Goal: Transaction & Acquisition: Purchase product/service

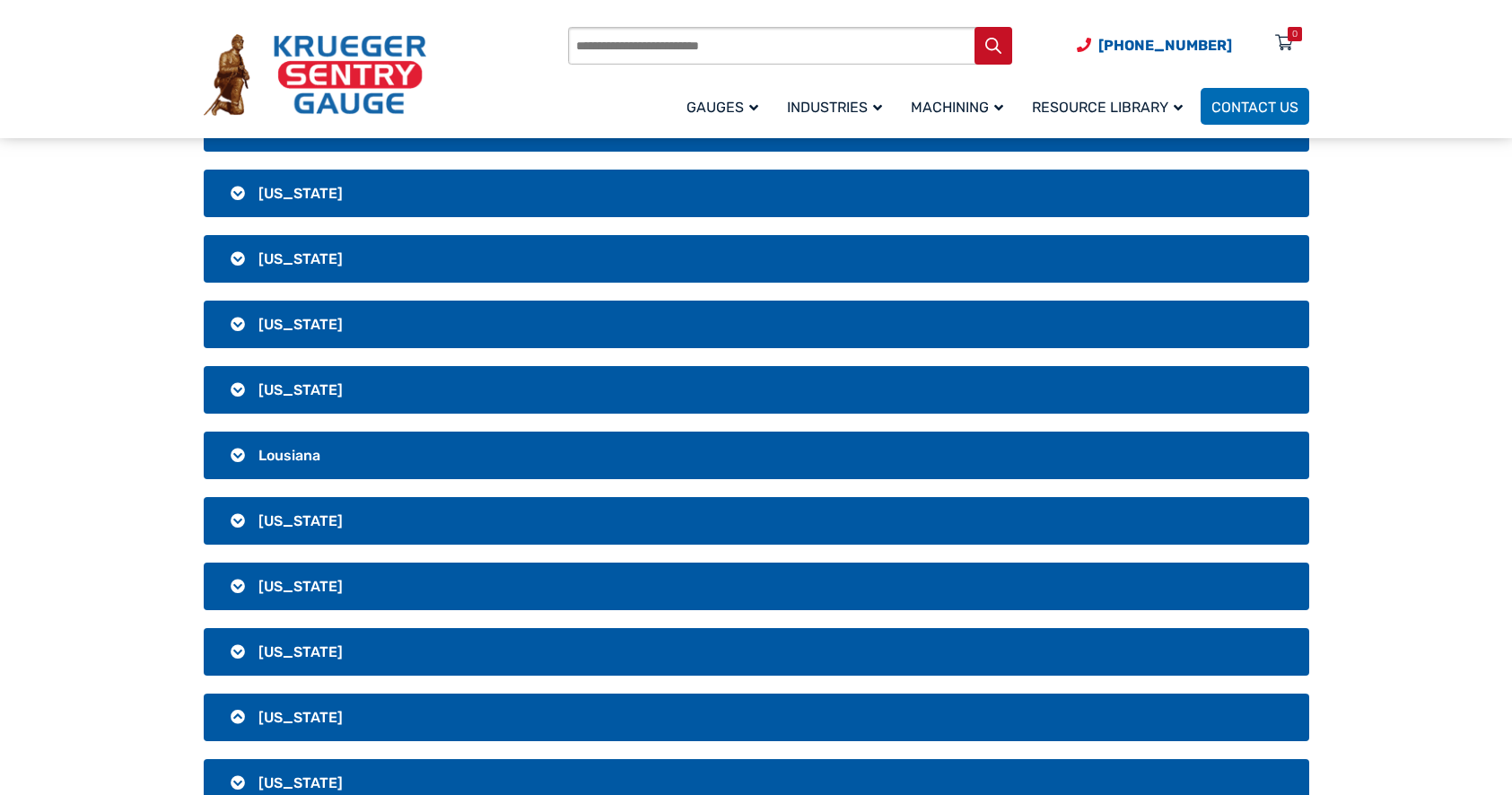
scroll to position [904, 0]
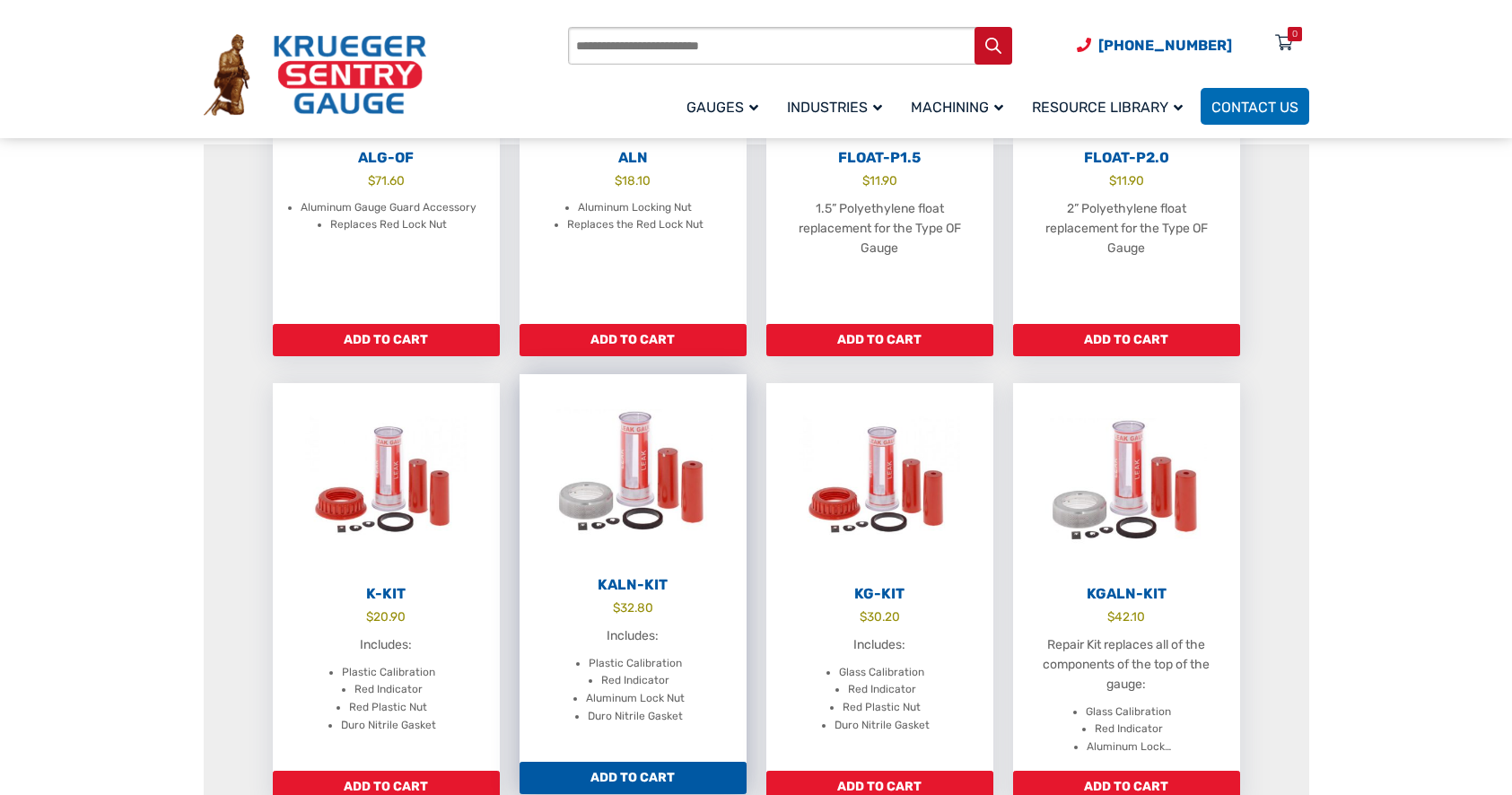
scroll to position [539, 0]
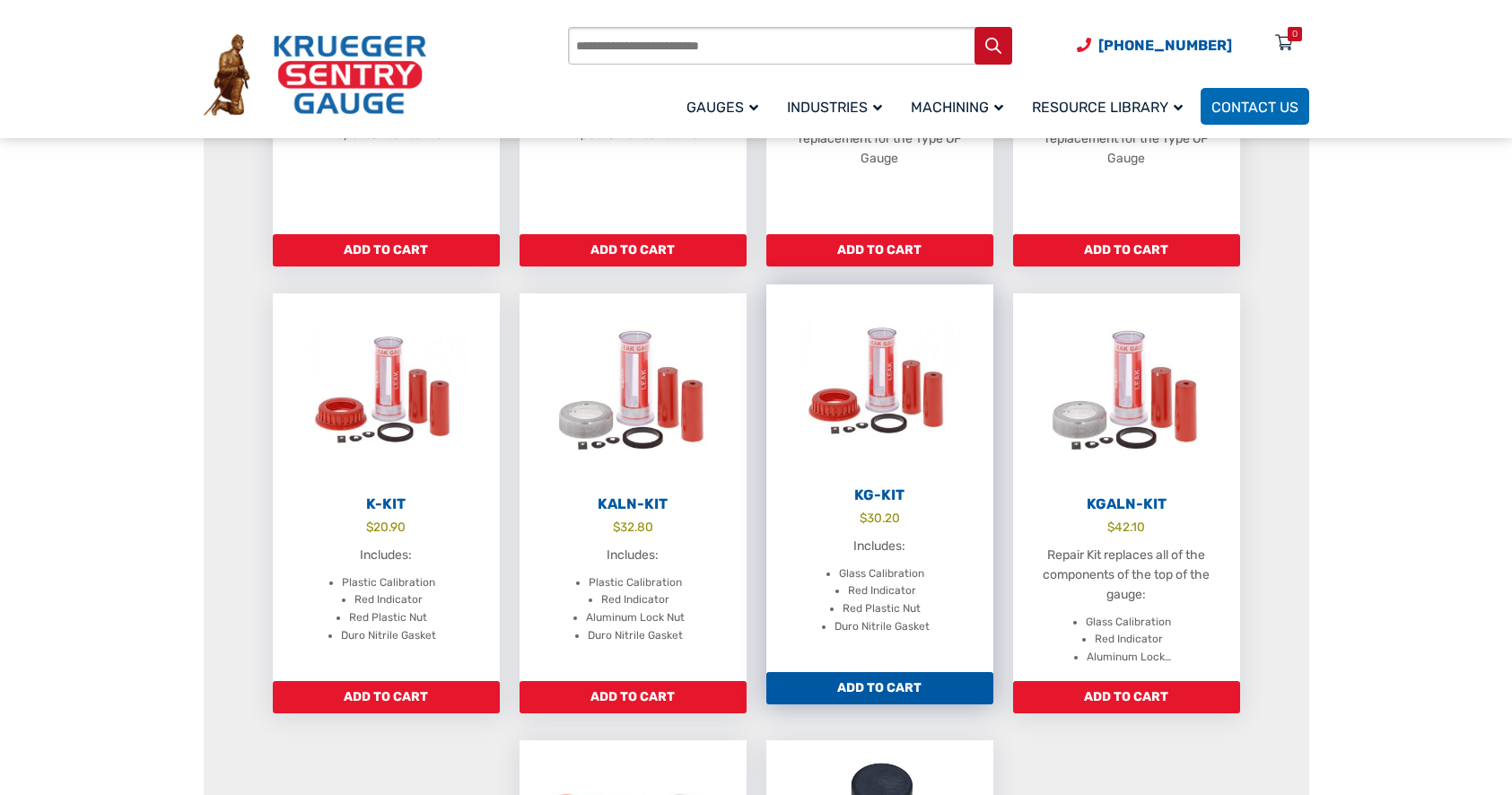
click at [896, 488] on h2 "KG-Kit" at bounding box center [879, 494] width 227 height 18
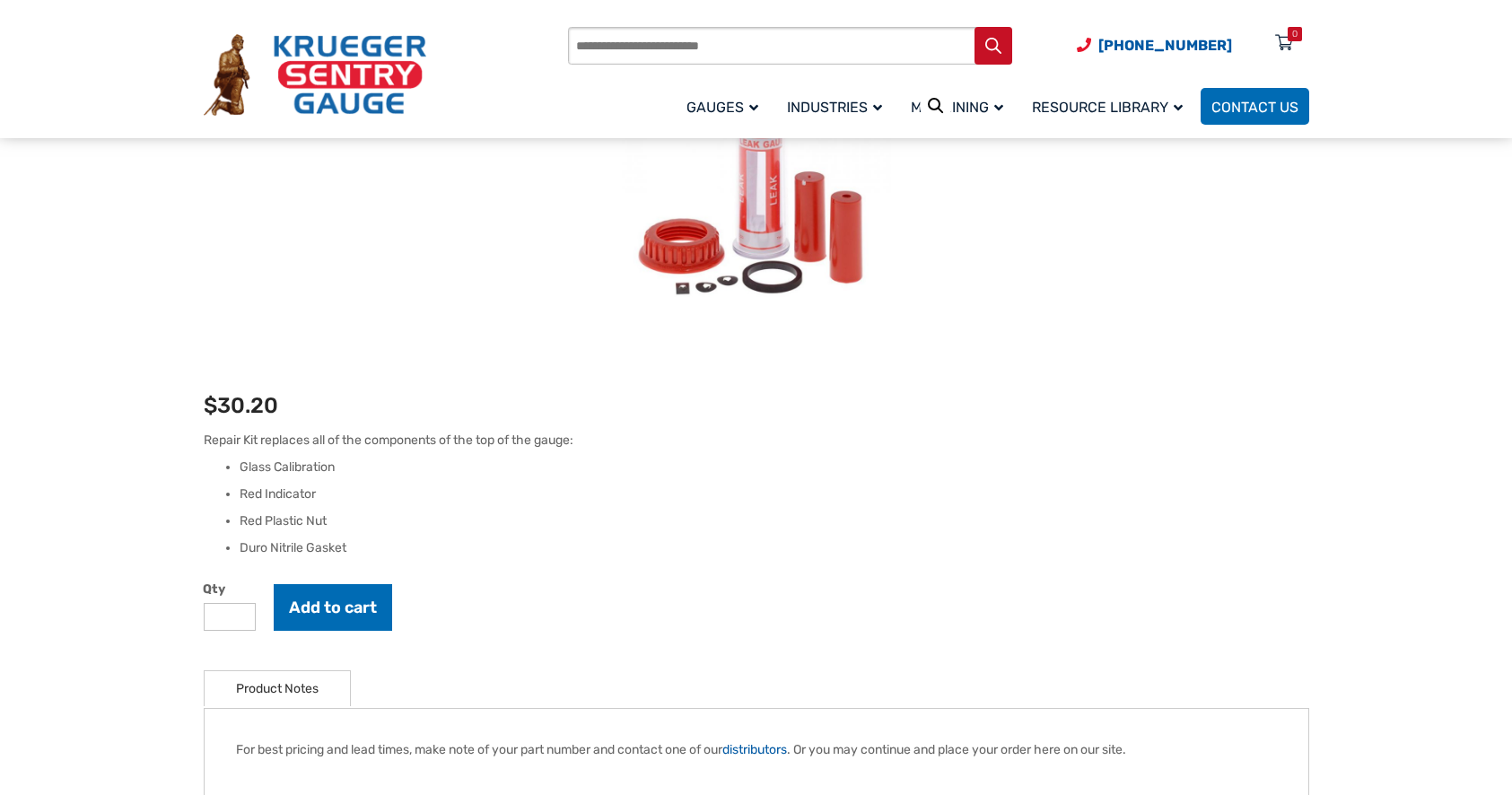
scroll to position [269, 0]
click at [343, 600] on button "Add to cart" at bounding box center [333, 606] width 119 height 46
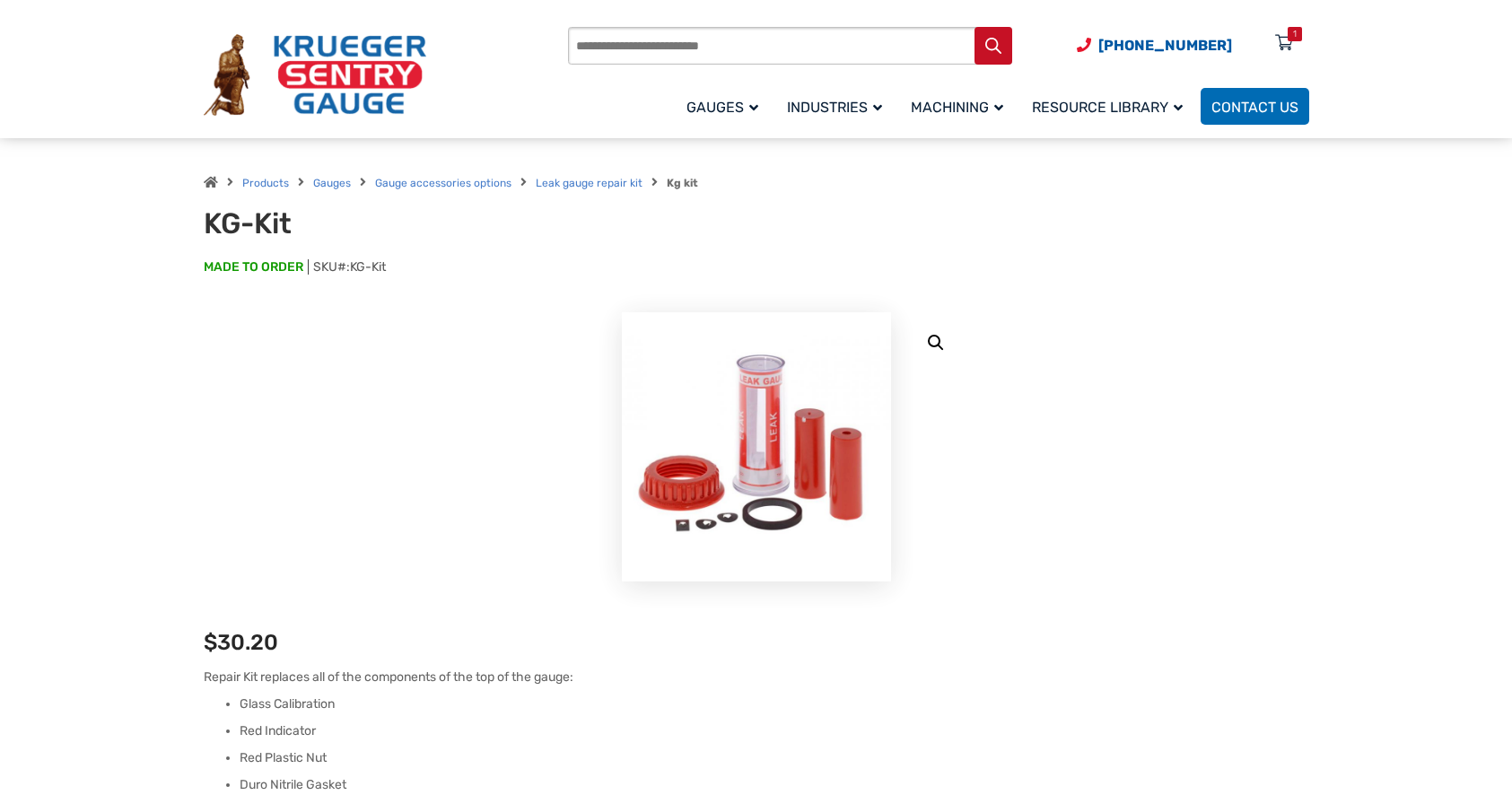
scroll to position [0, 0]
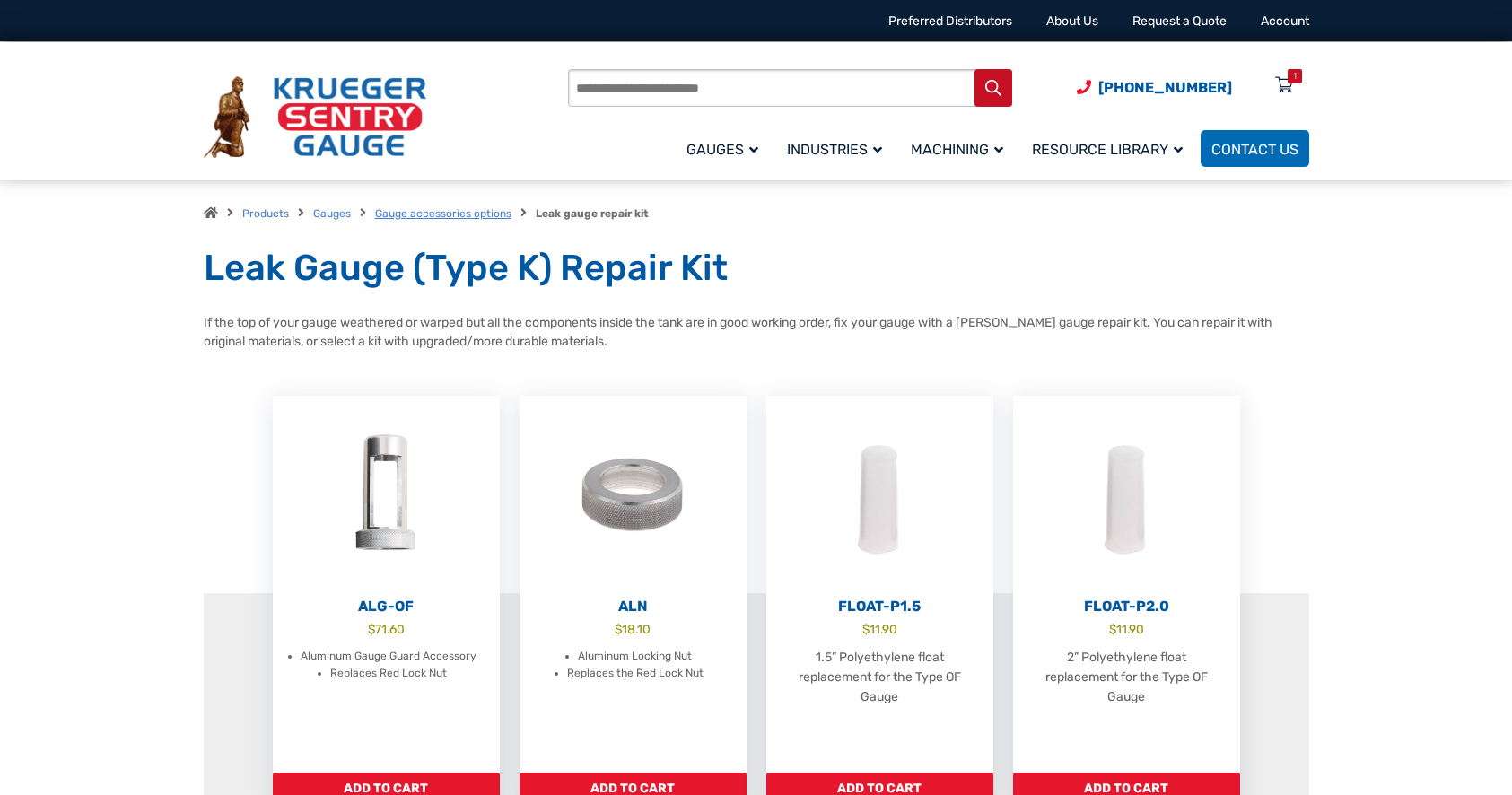
click at [420, 215] on link "Gauge accessories options" at bounding box center [442, 213] width 136 height 13
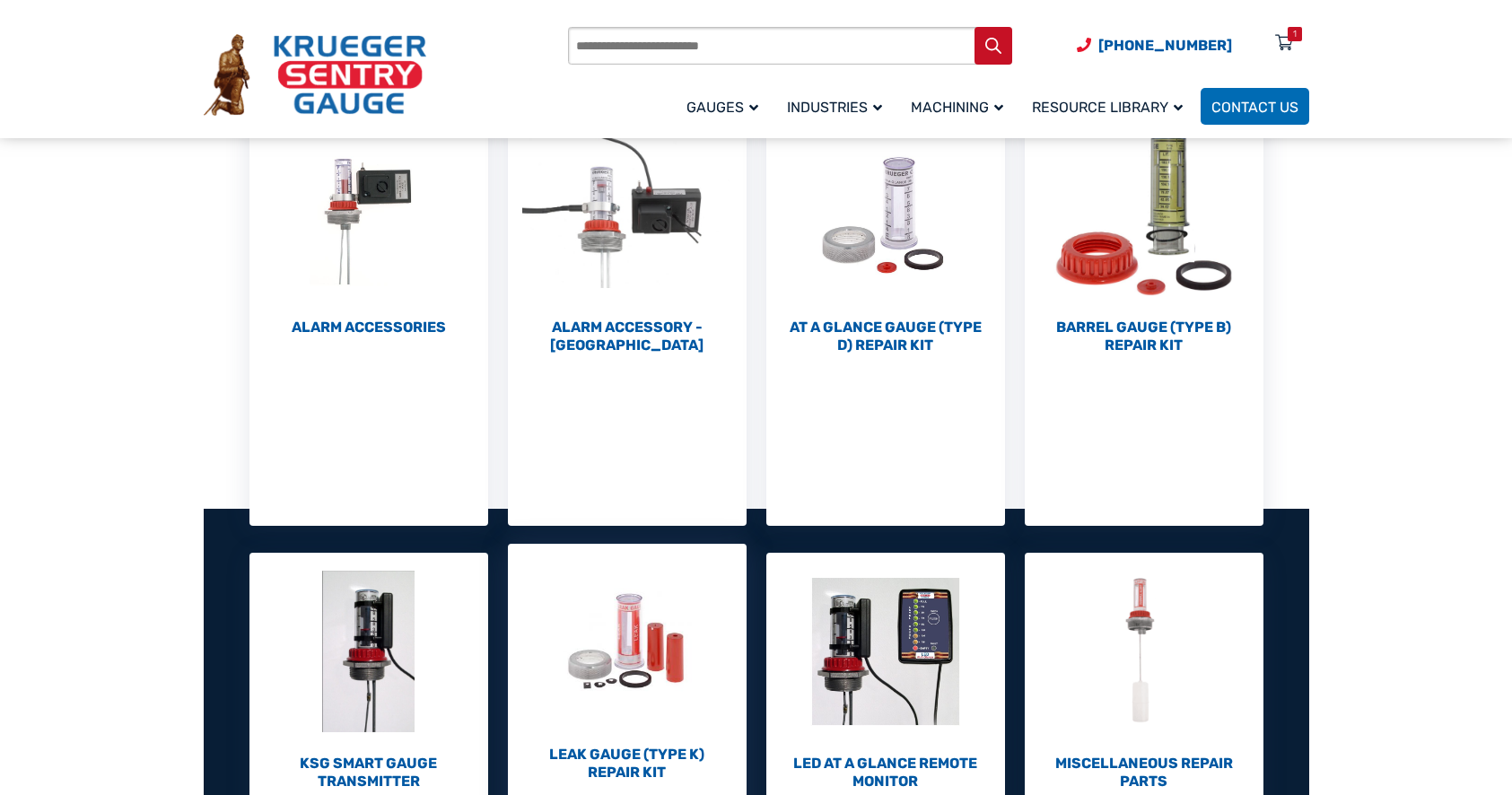
scroll to position [180, 0]
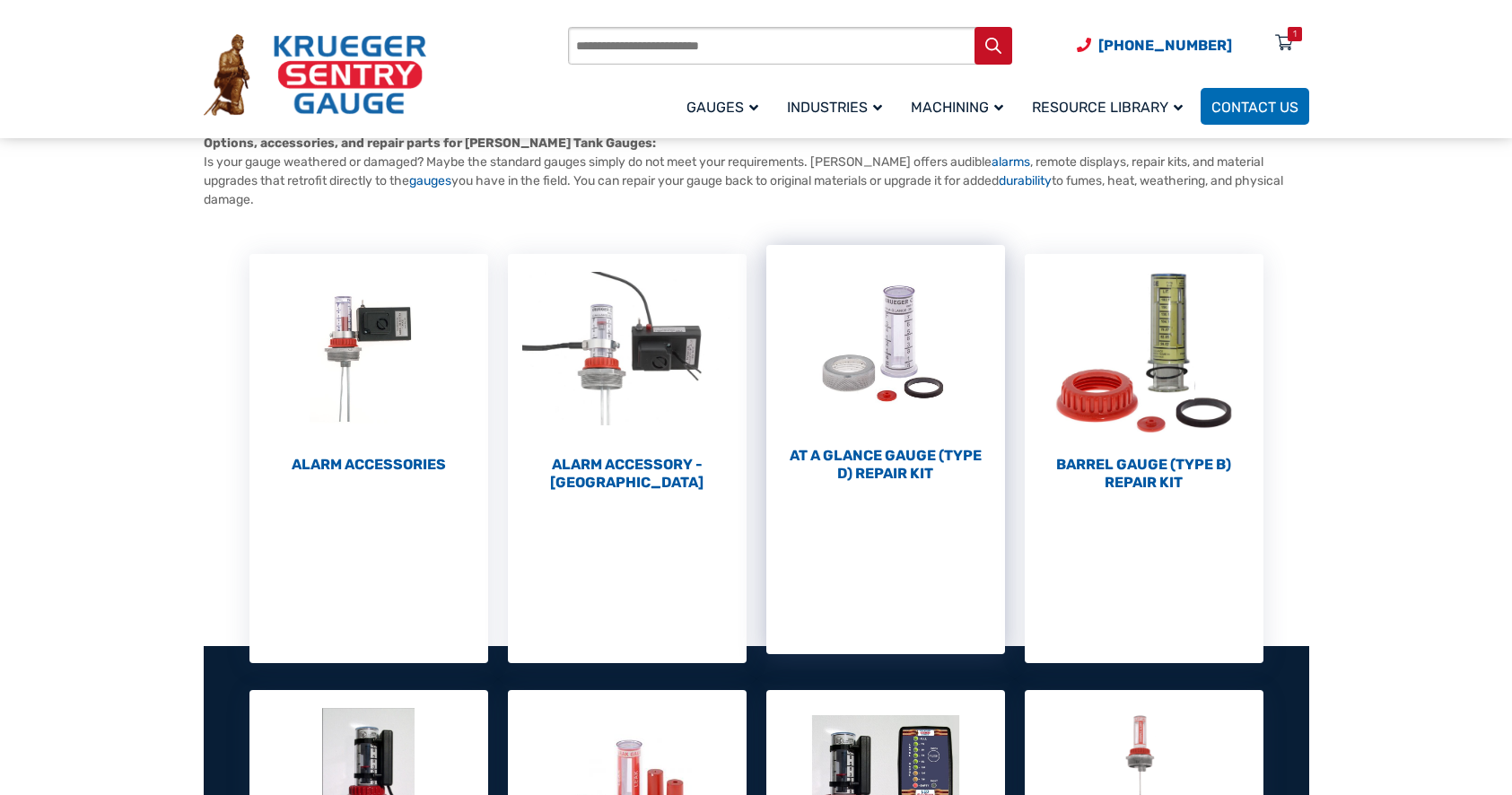
click at [864, 451] on h2 "At a Glance Gauge (Type D) Repair Kit (10)" at bounding box center [885, 465] width 238 height 36
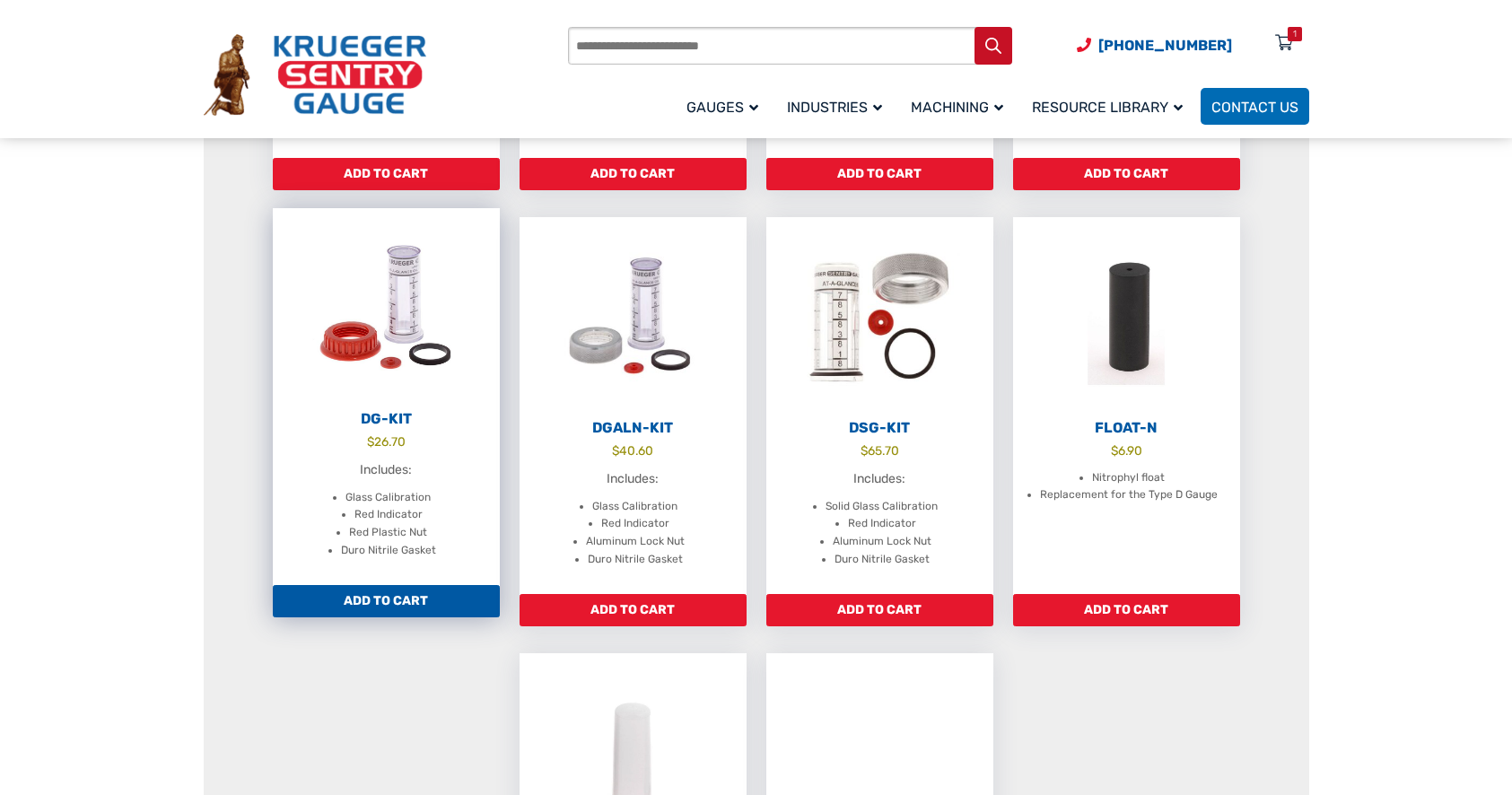
scroll to position [628, 0]
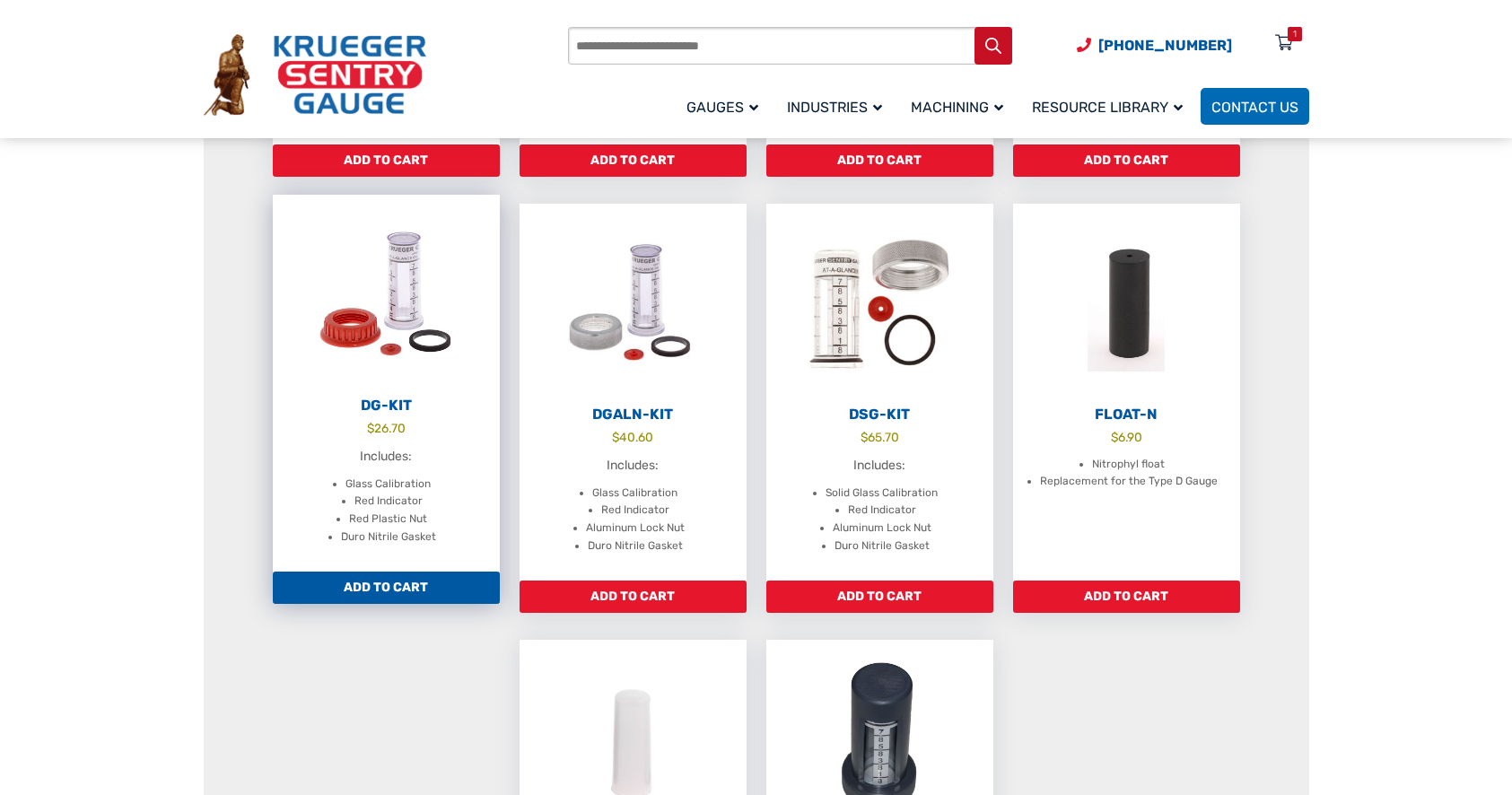
click at [398, 586] on link "Add to cart" at bounding box center [386, 587] width 227 height 32
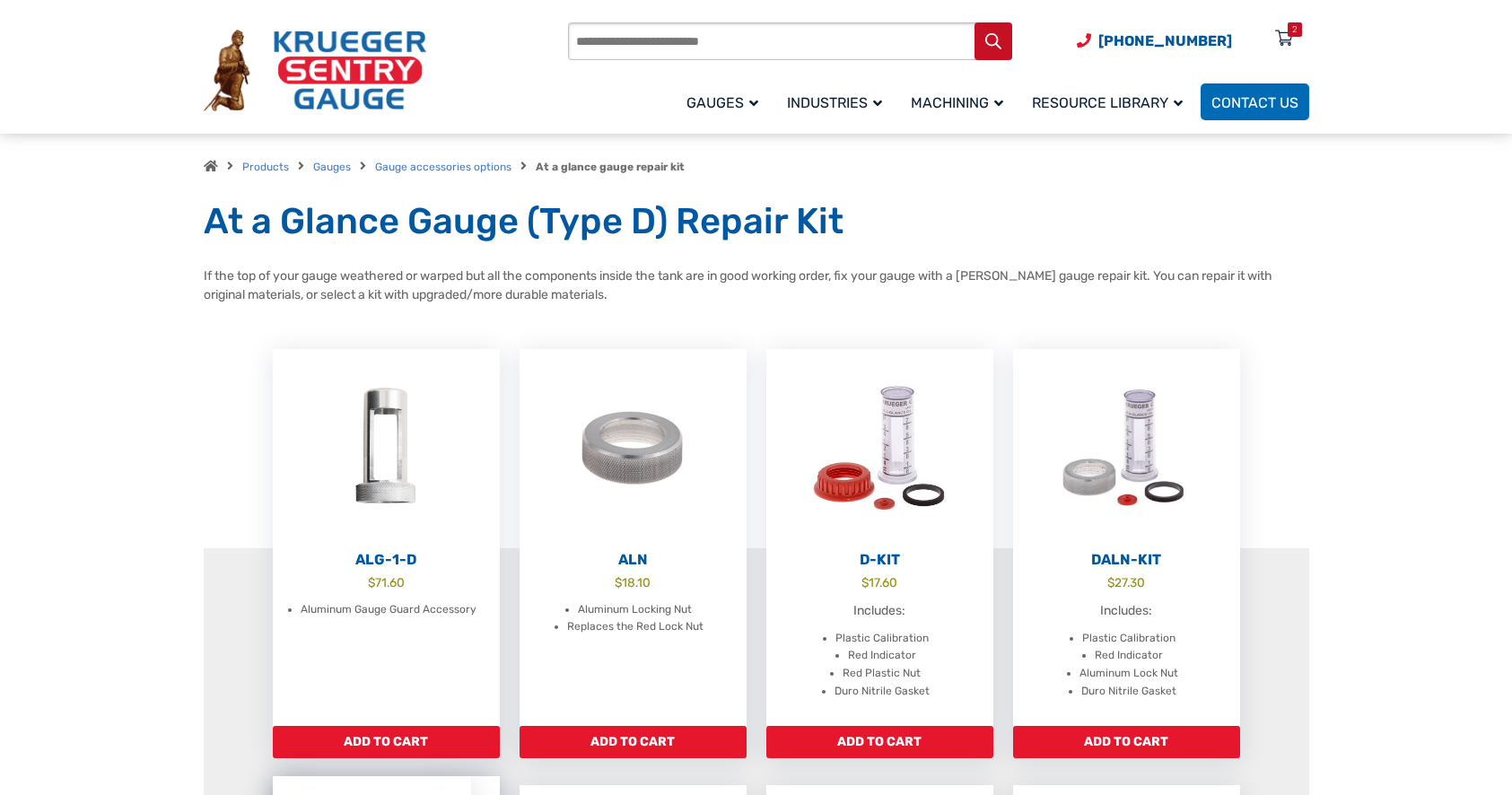
scroll to position [0, 0]
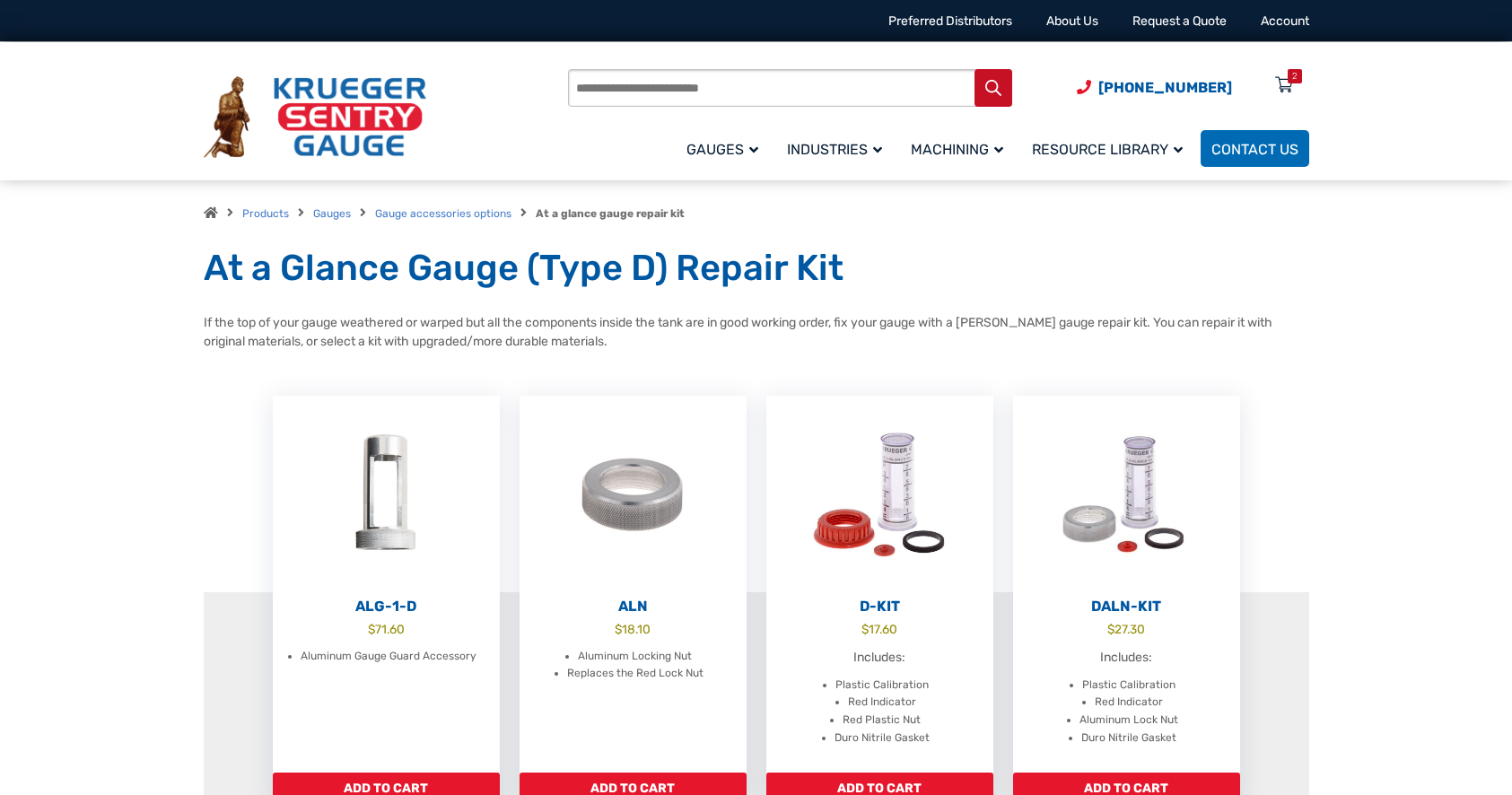
click at [1293, 76] on div "2" at bounding box center [1295, 75] width 6 height 14
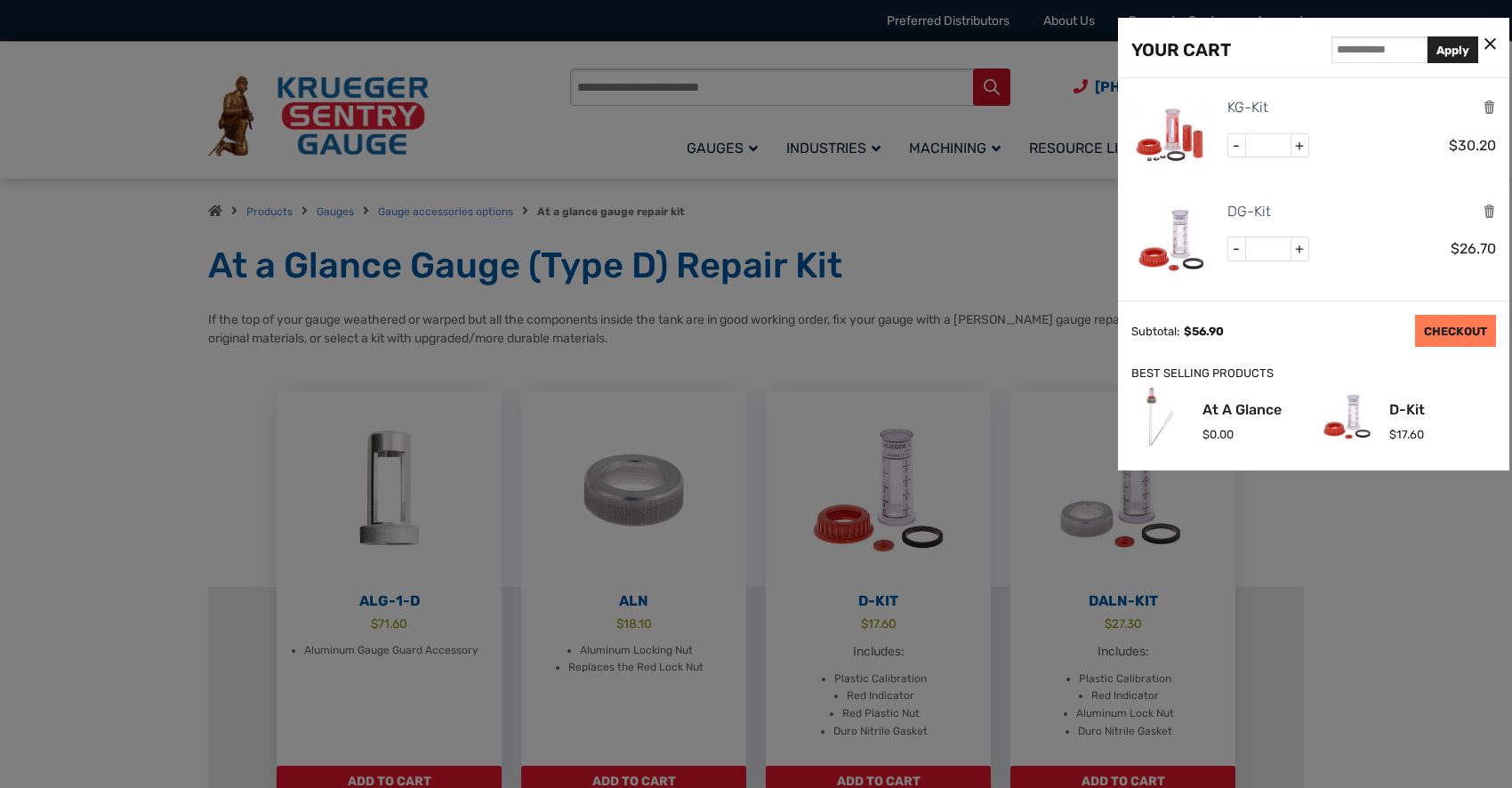
click at [1454, 329] on link "CHECKOUT" at bounding box center [1455, 330] width 81 height 32
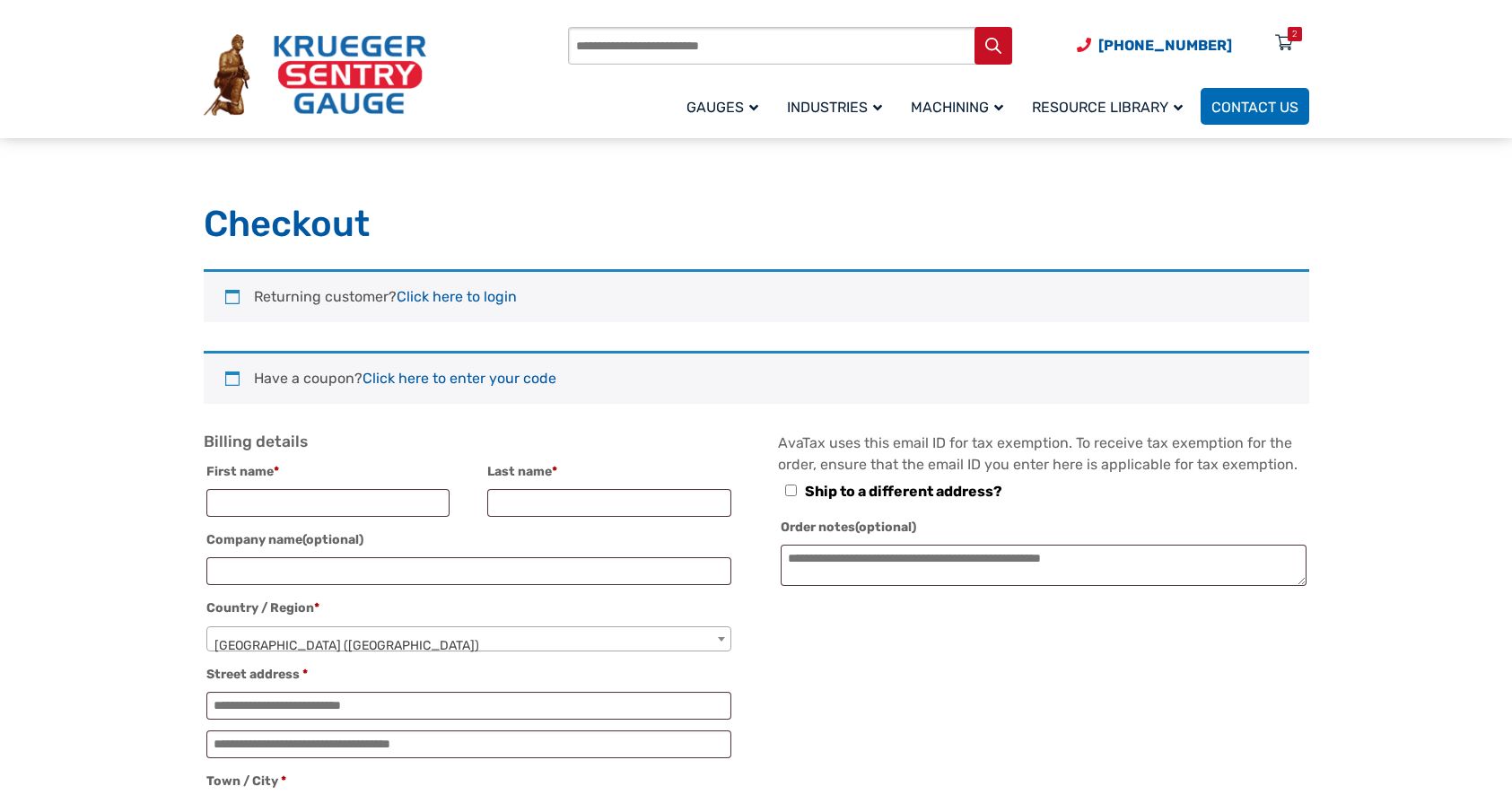
select select "**"
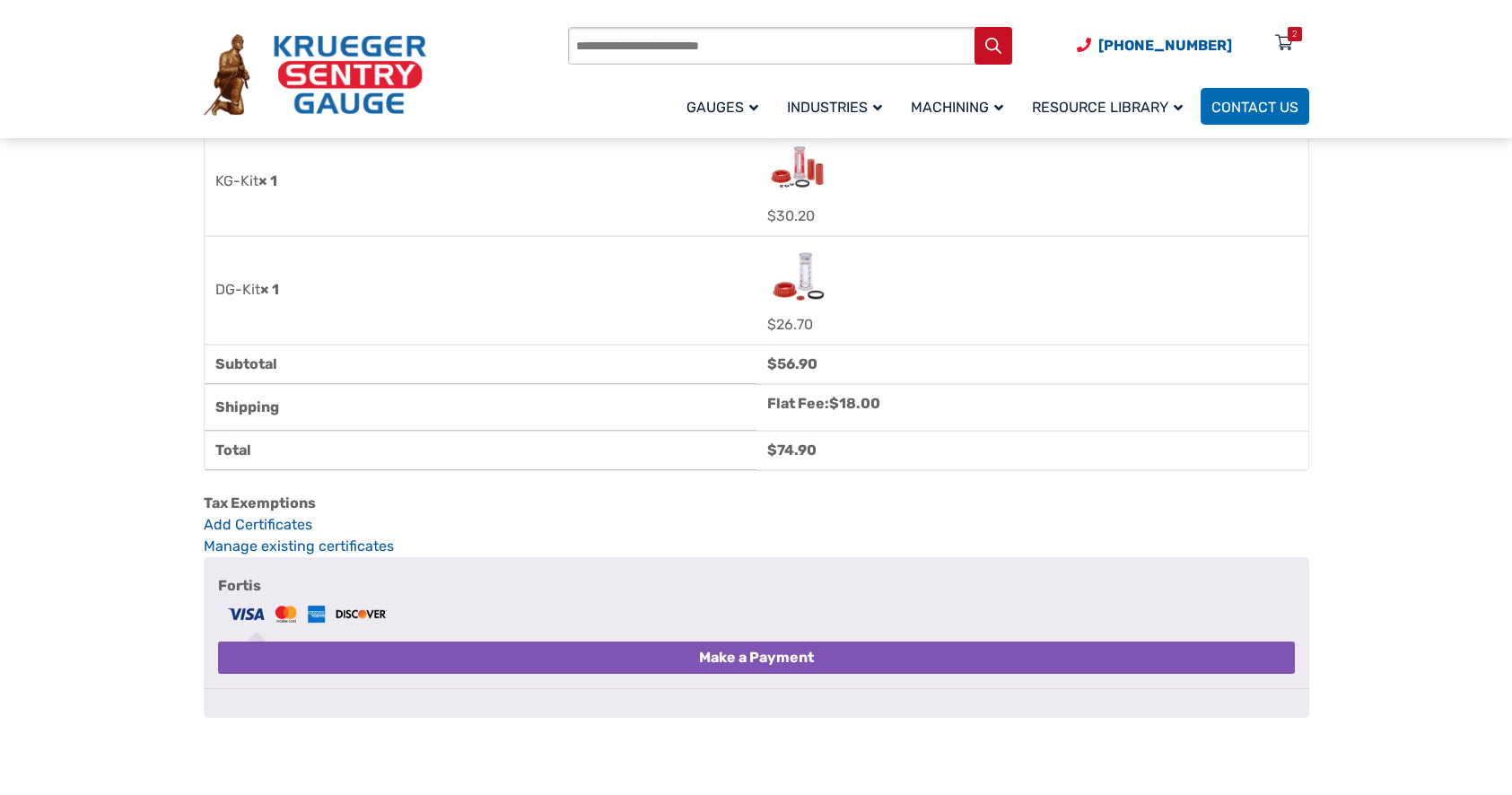
scroll to position [1077, 0]
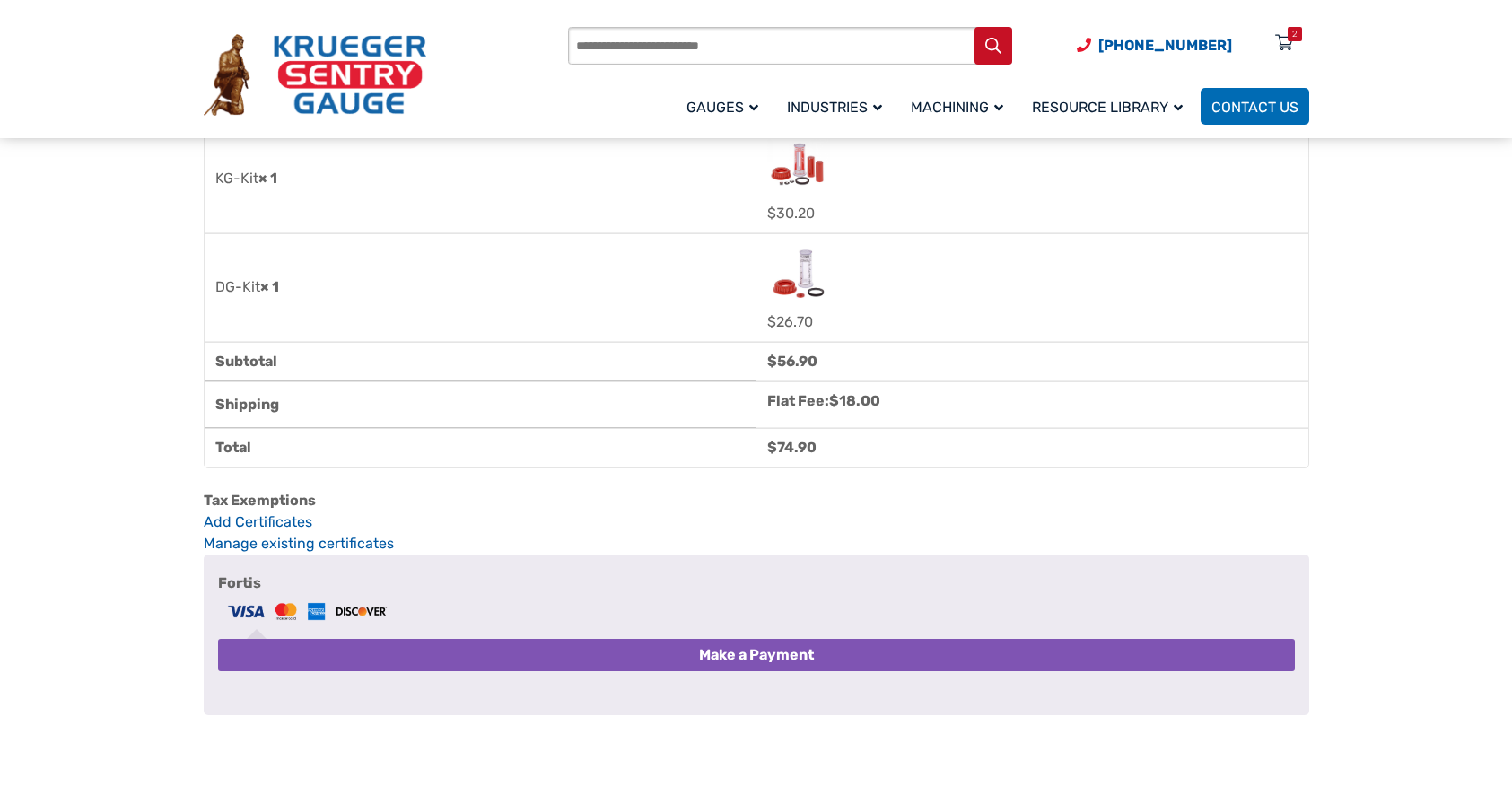
click at [809, 188] on img "Checkout" at bounding box center [799, 165] width 63 height 63
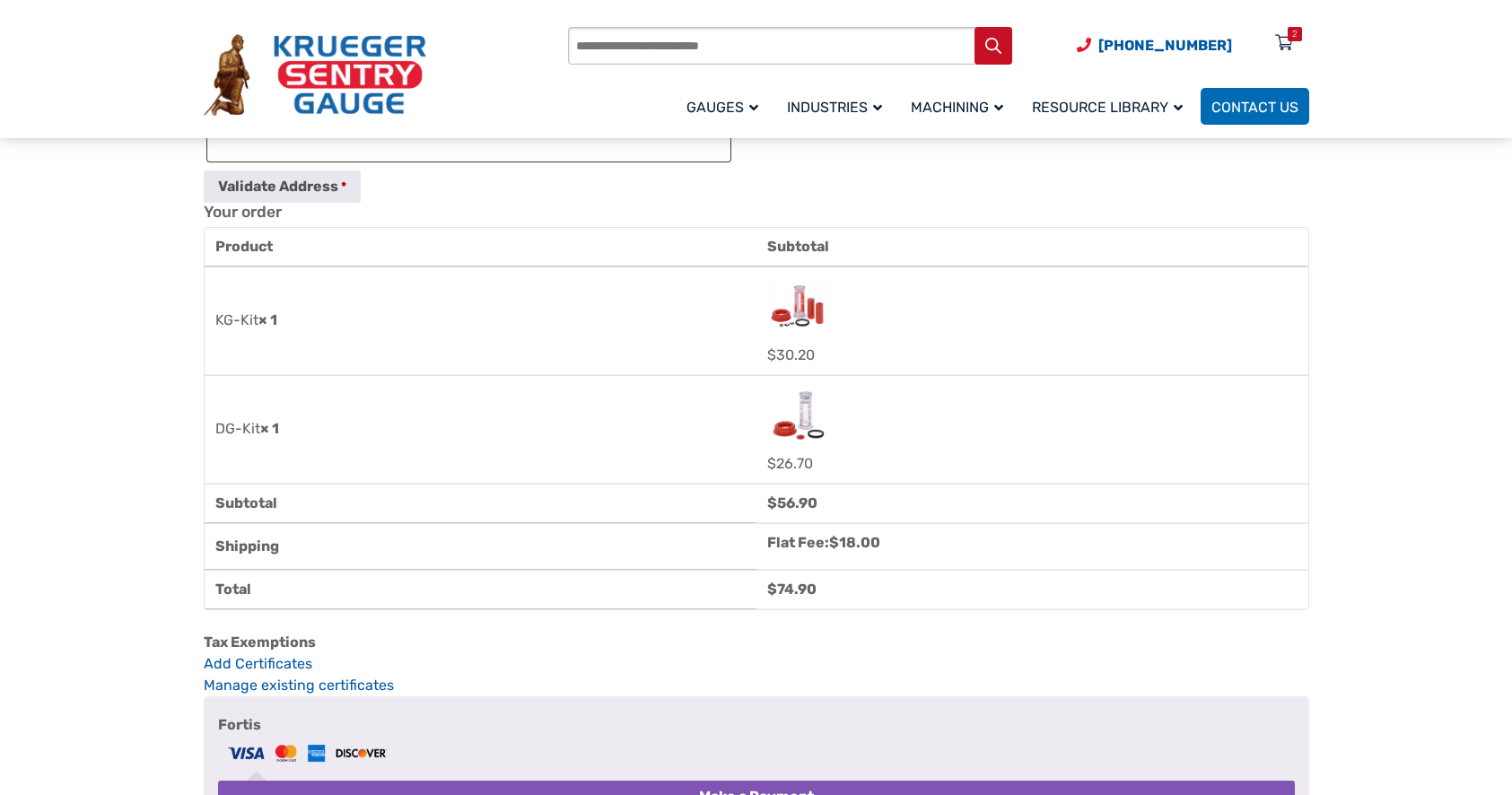
scroll to position [808, 0]
